Goal: Task Accomplishment & Management: Manage account settings

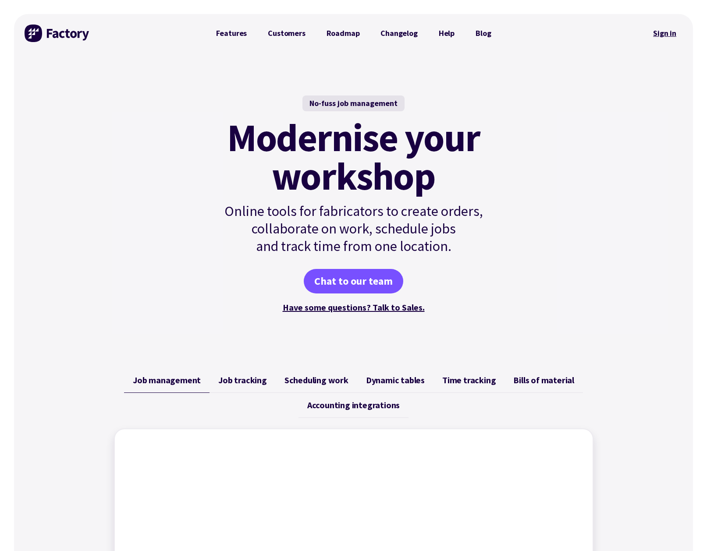
click at [668, 31] on link "Sign in" at bounding box center [664, 33] width 35 height 20
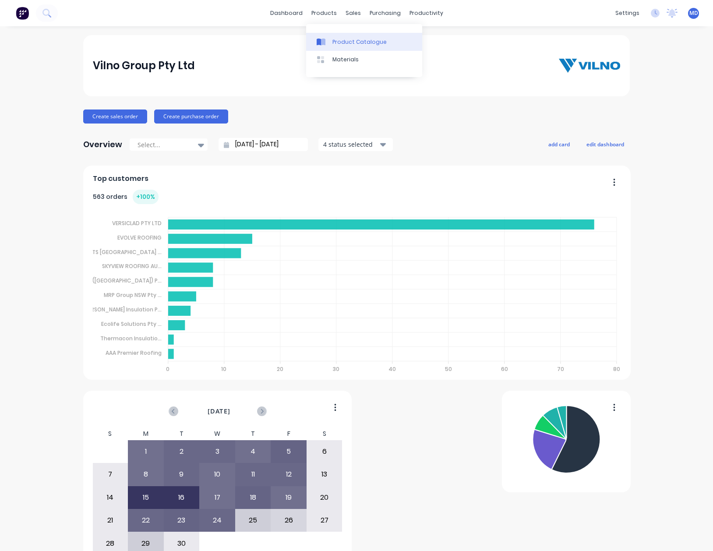
click at [351, 41] on div "Product Catalogue" at bounding box center [360, 42] width 54 height 8
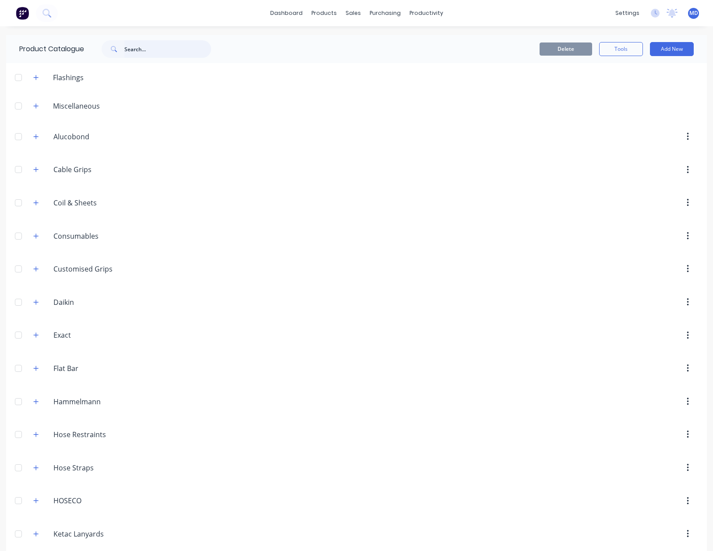
click at [168, 49] on input "text" at bounding box center [167, 49] width 87 height 18
type input "g"
type input "swivel"
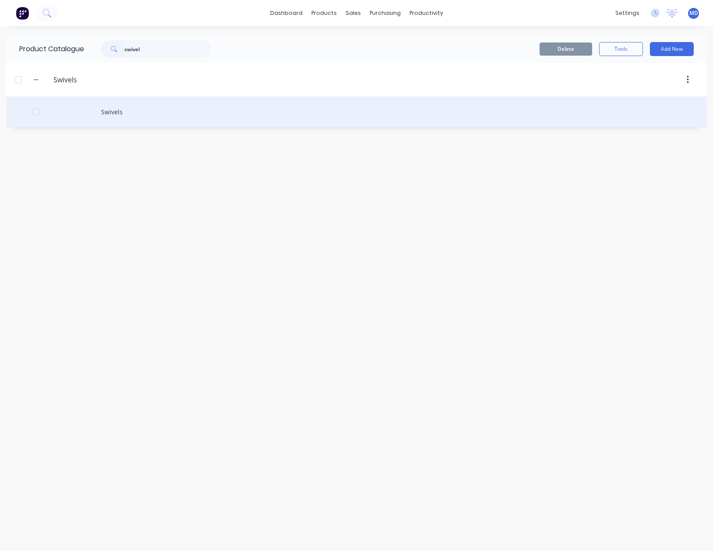
click at [118, 110] on div "Swivels" at bounding box center [356, 111] width 701 height 31
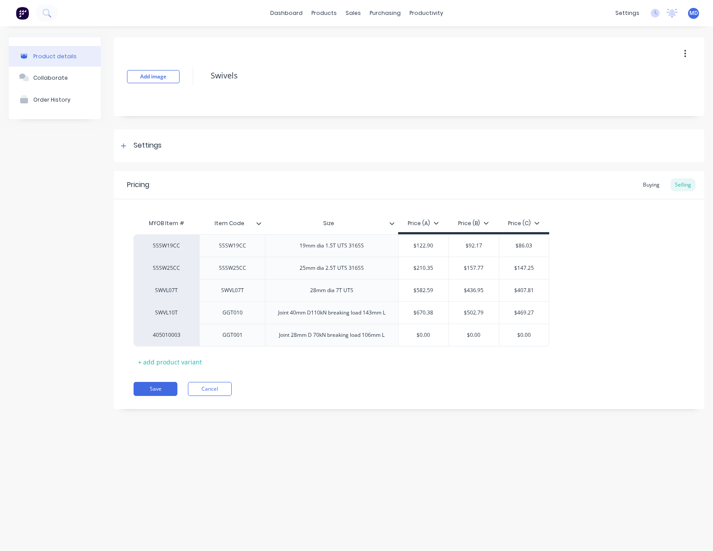
type textarea "x"
